Goal: Task Accomplishment & Management: Use online tool/utility

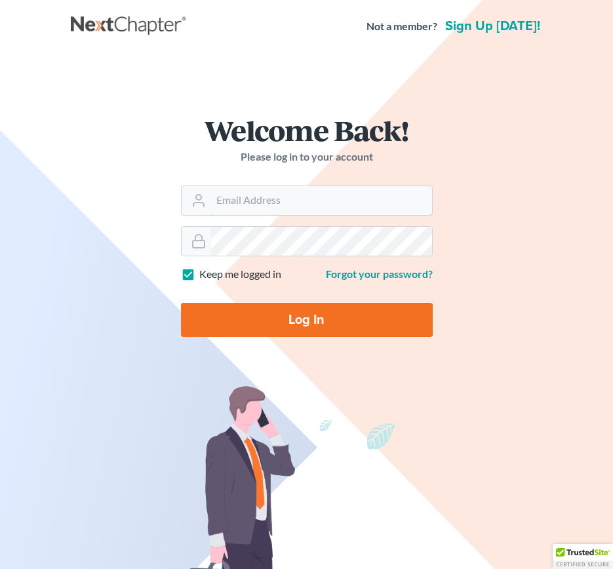
type input "[PERSON_NAME][EMAIL_ADDRESS][DOMAIN_NAME]"
click at [293, 323] on input "Log In" at bounding box center [307, 320] width 252 height 34
type input "Thinking..."
